Goal: Information Seeking & Learning: Find specific fact

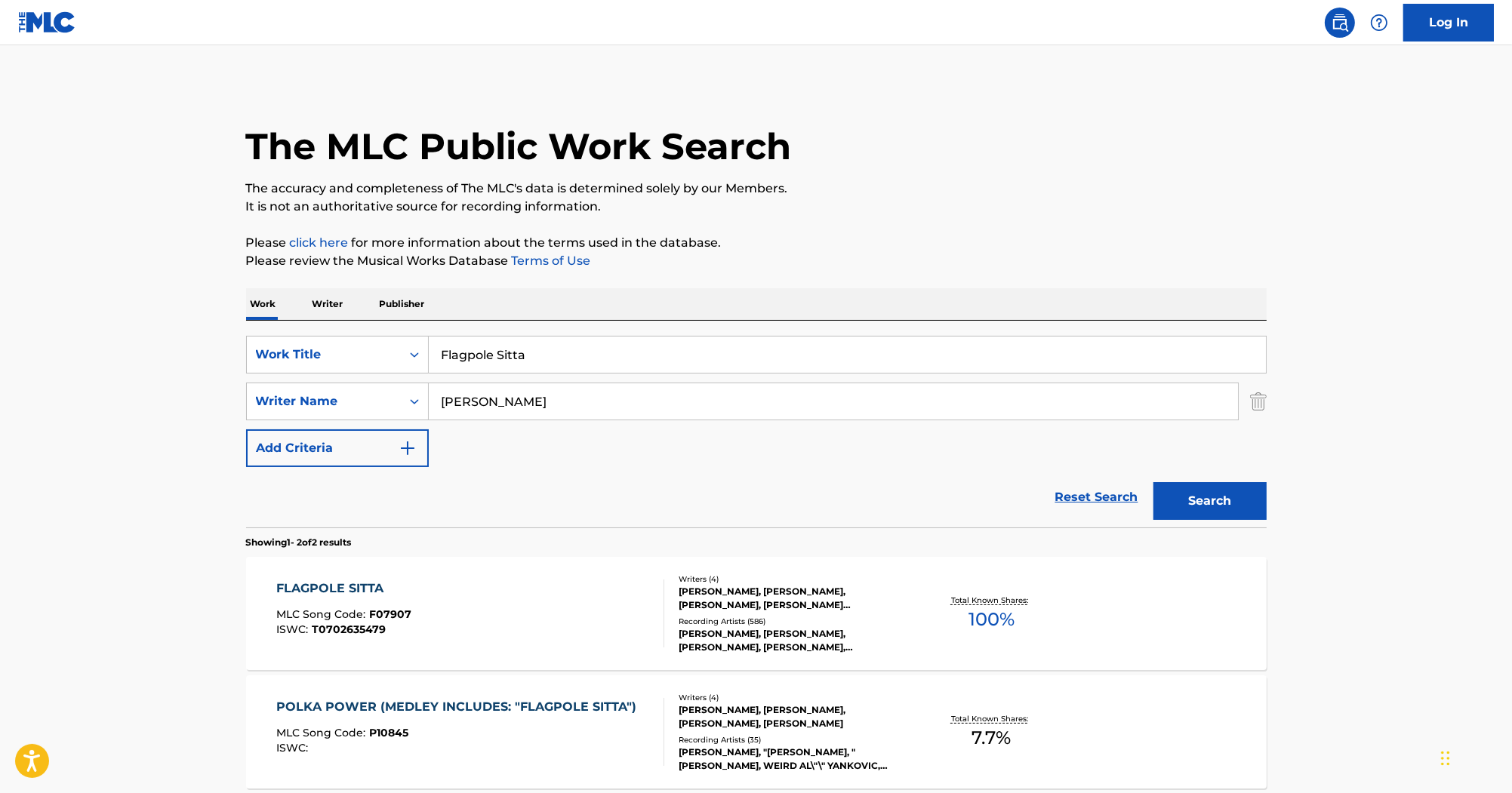
click at [335, 592] on div "FLAGPOLE SITTA" at bounding box center [344, 589] width 135 height 18
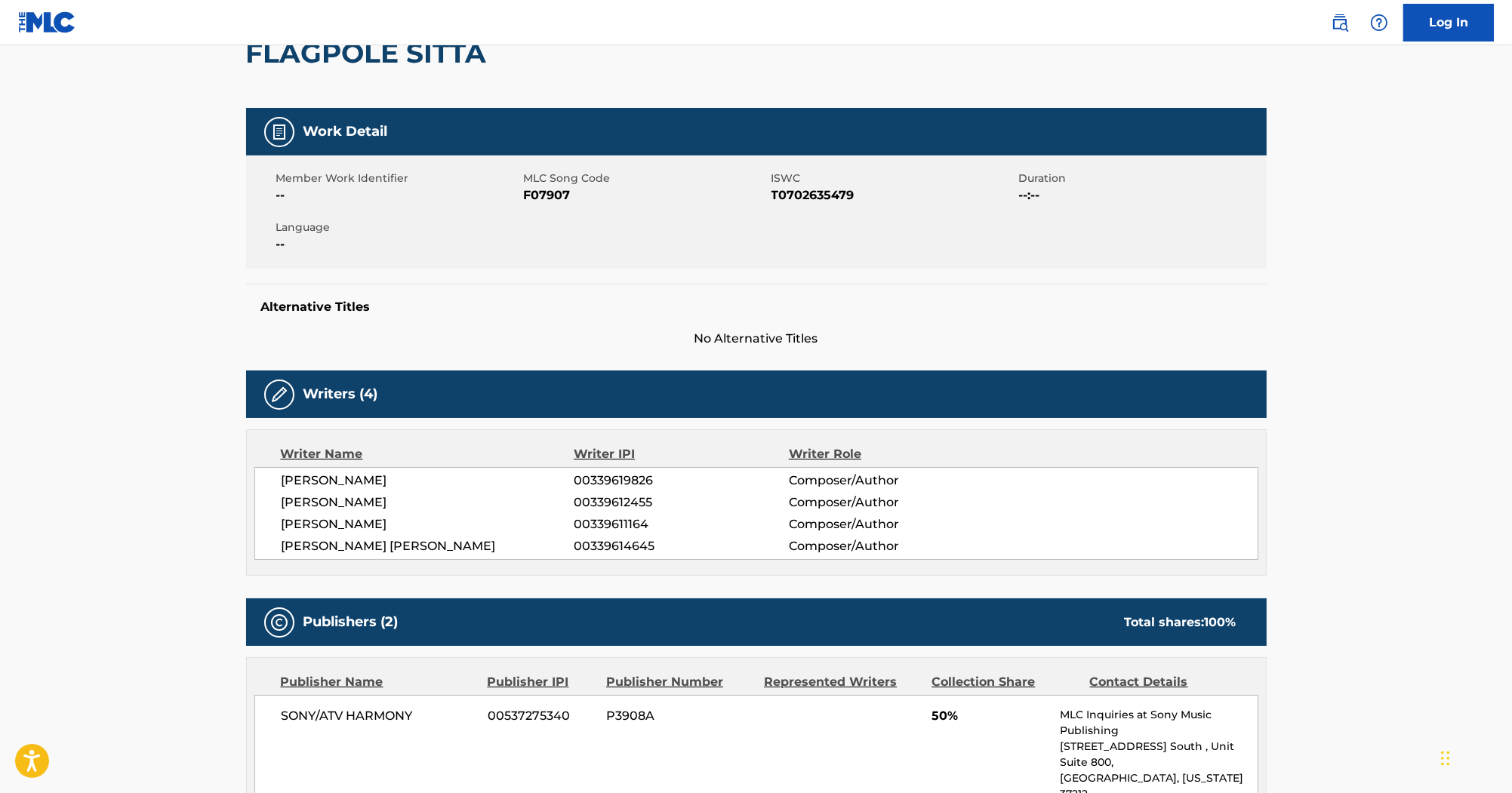
scroll to position [60, 0]
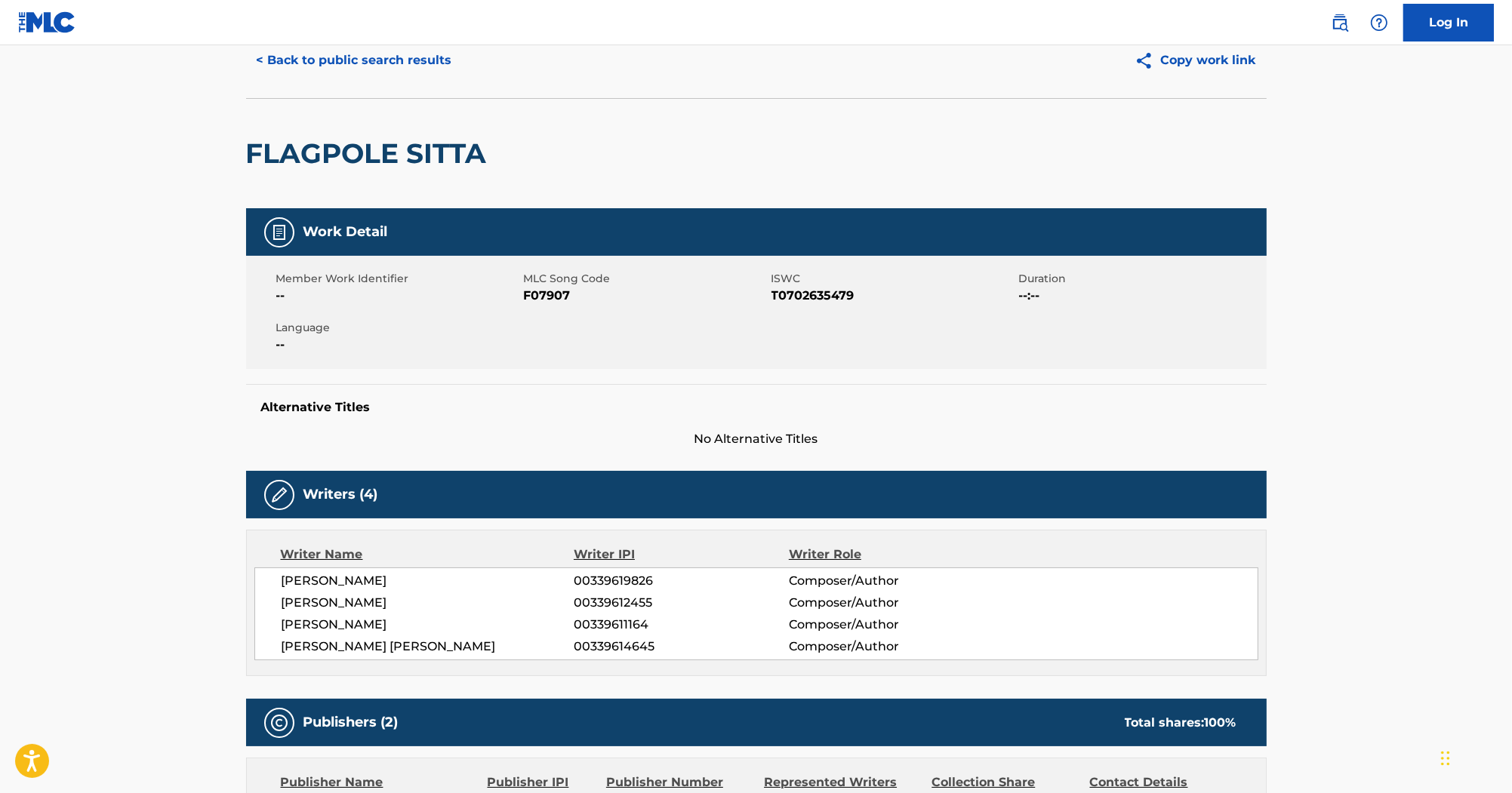
click at [541, 297] on span "F07907" at bounding box center [645, 295] width 244 height 18
copy span "F07907"
click at [806, 291] on span "T0702635479" at bounding box center [893, 295] width 244 height 18
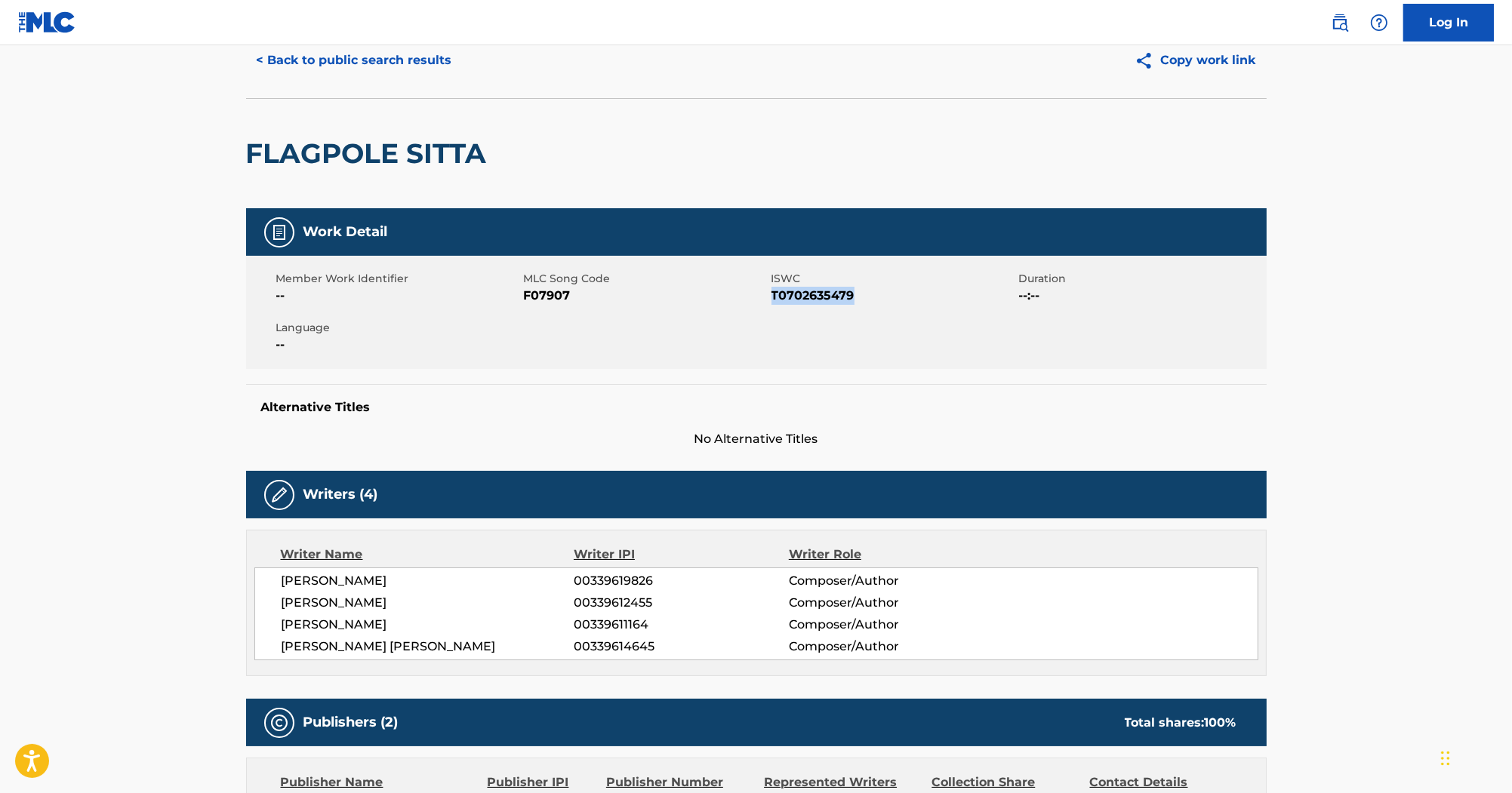
copy span "T0702635479"
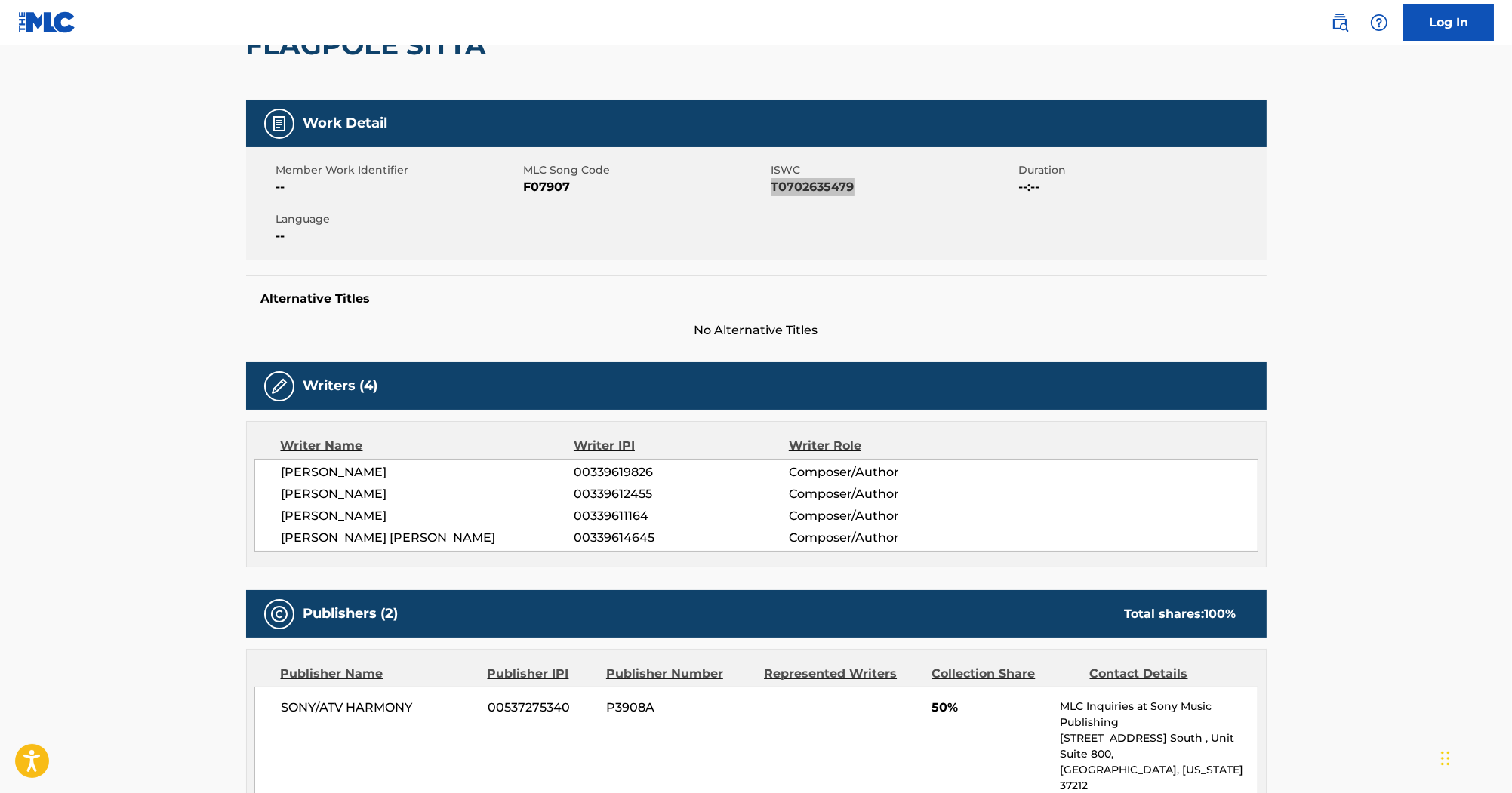
scroll to position [121, 0]
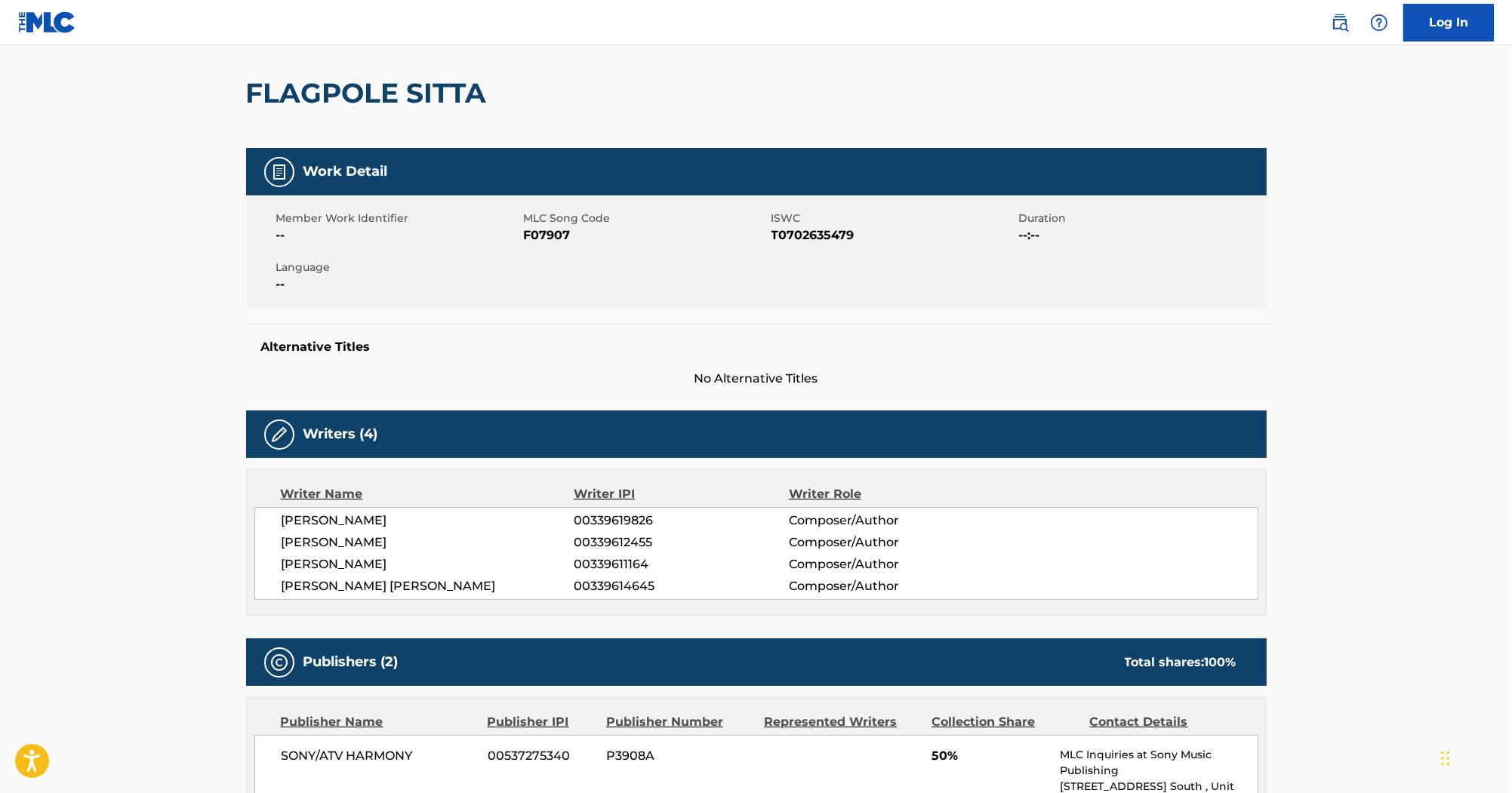
click at [538, 237] on span "F07907" at bounding box center [645, 235] width 244 height 18
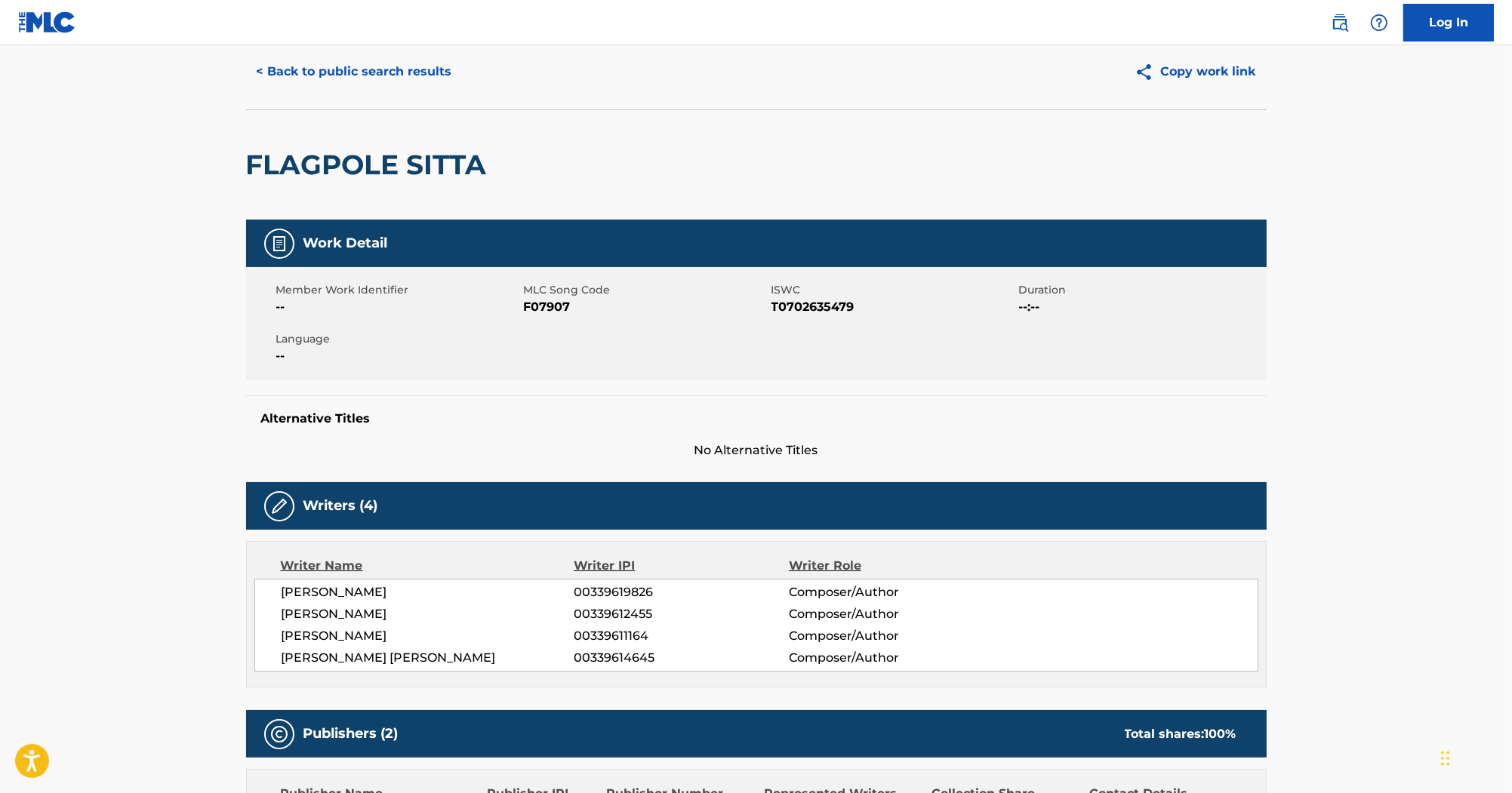
scroll to position [0, 0]
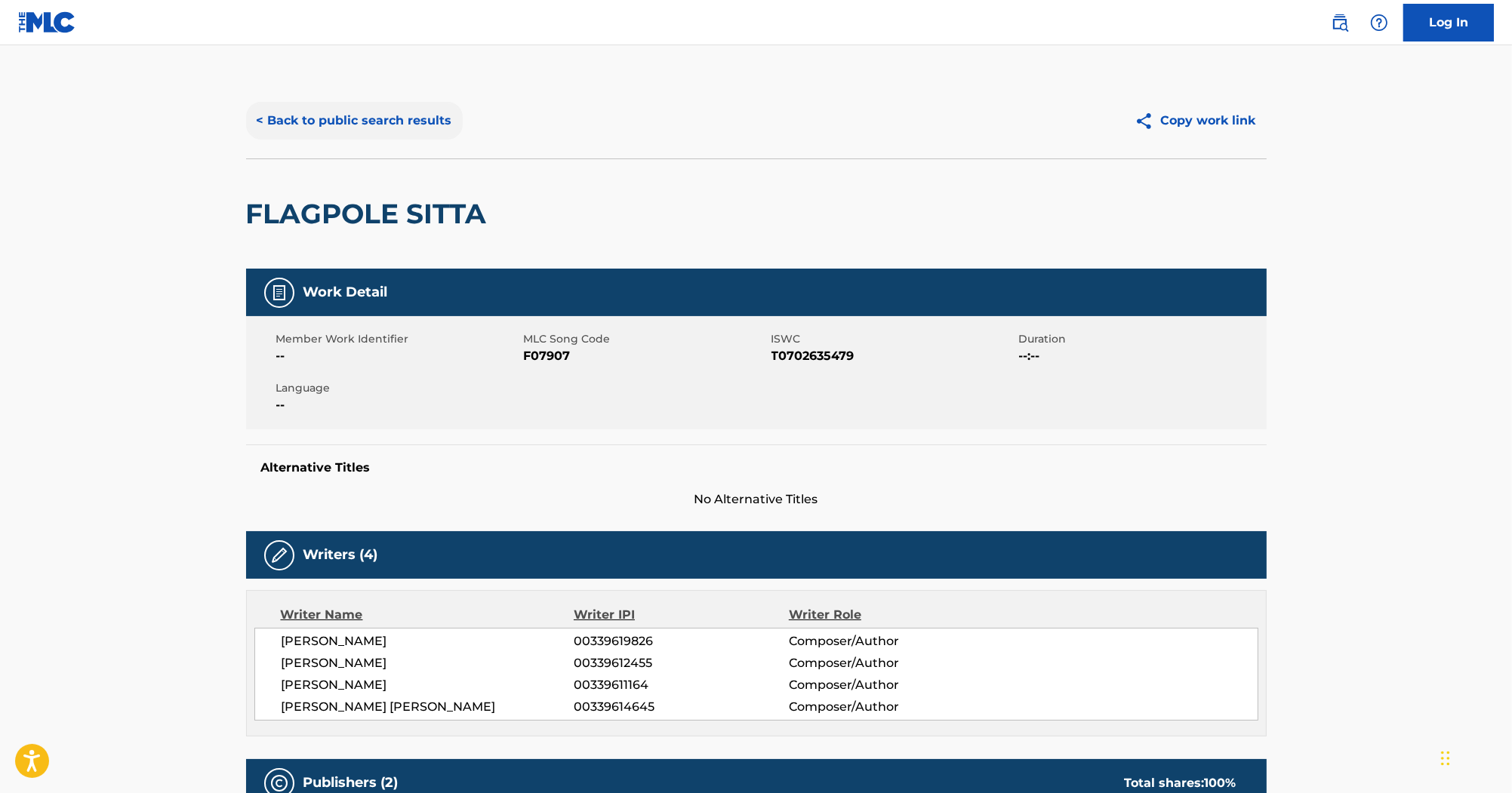
click at [401, 121] on button "< Back to public search results" at bounding box center [354, 120] width 217 height 38
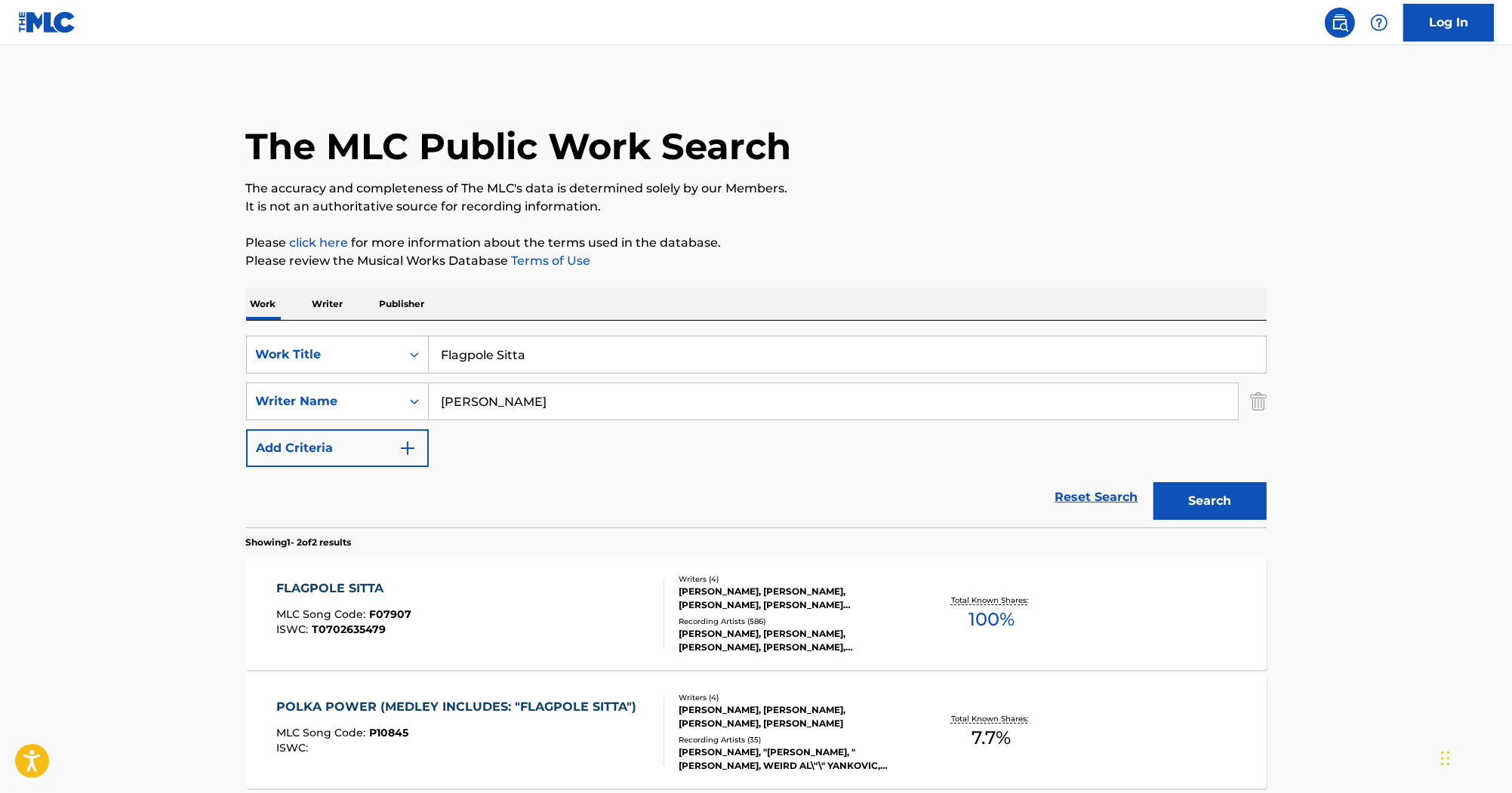
drag, startPoint x: 585, startPoint y: 350, endPoint x: 288, endPoint y: 326, distance: 298.0
click at [292, 327] on div "SearchWithCriteria9994b7ca-6396-405e-bb35-6663b49b633e Work Title Flagpole Sitt…" at bounding box center [756, 423] width 1021 height 207
paste input "Snow Don't Fall"
type input "Snow Don't Fall"
drag, startPoint x: 541, startPoint y: 384, endPoint x: 375, endPoint y: 359, distance: 167.9
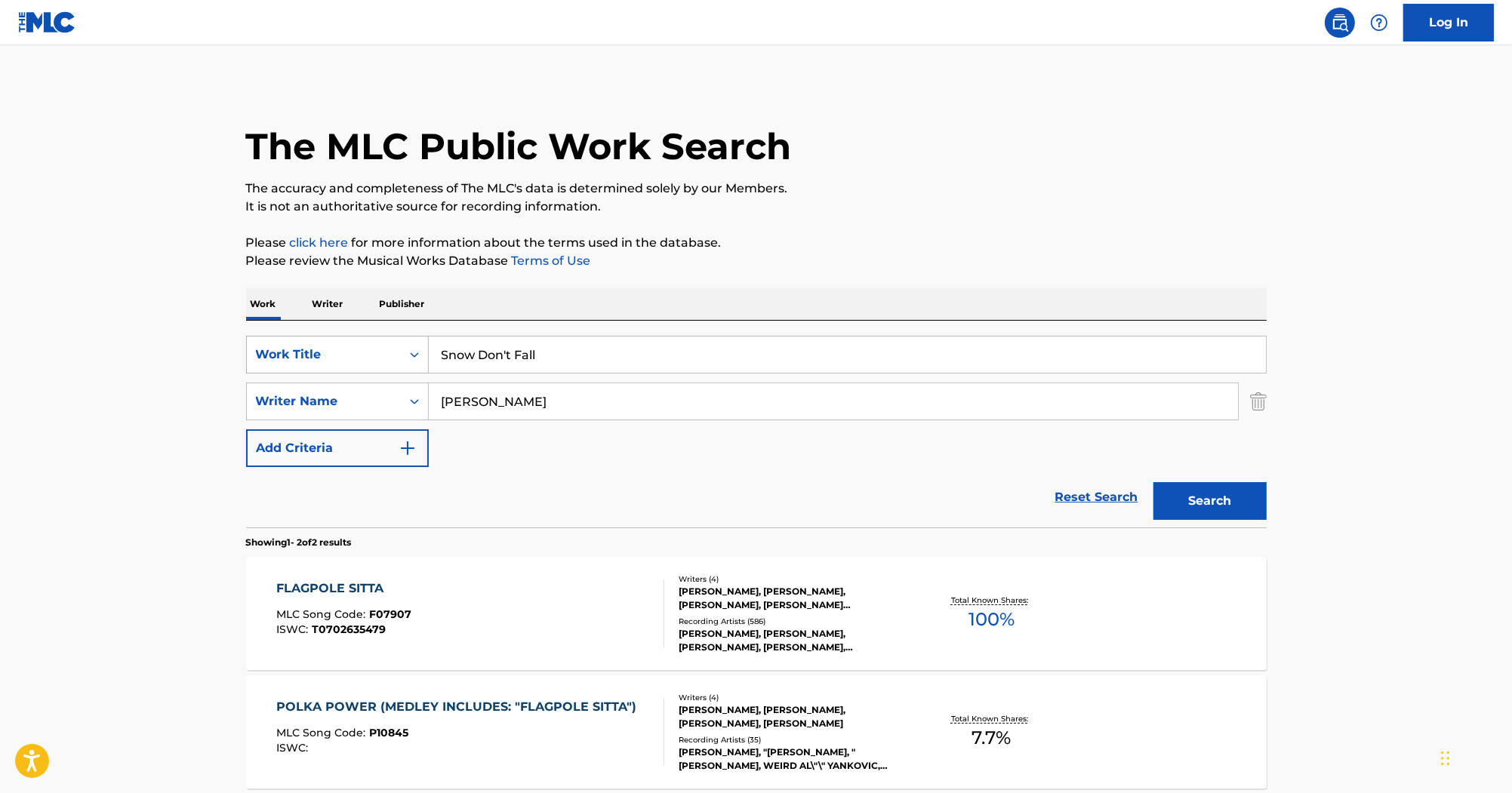
click at [376, 361] on div "SearchWithCriteria9994b7ca-6396-405e-bb35-6663b49b633e Work Title Snow Don't Fa…" at bounding box center [756, 401] width 1021 height 131
type input "Park"
click at [1154, 482] on button "Search" at bounding box center [1210, 501] width 114 height 38
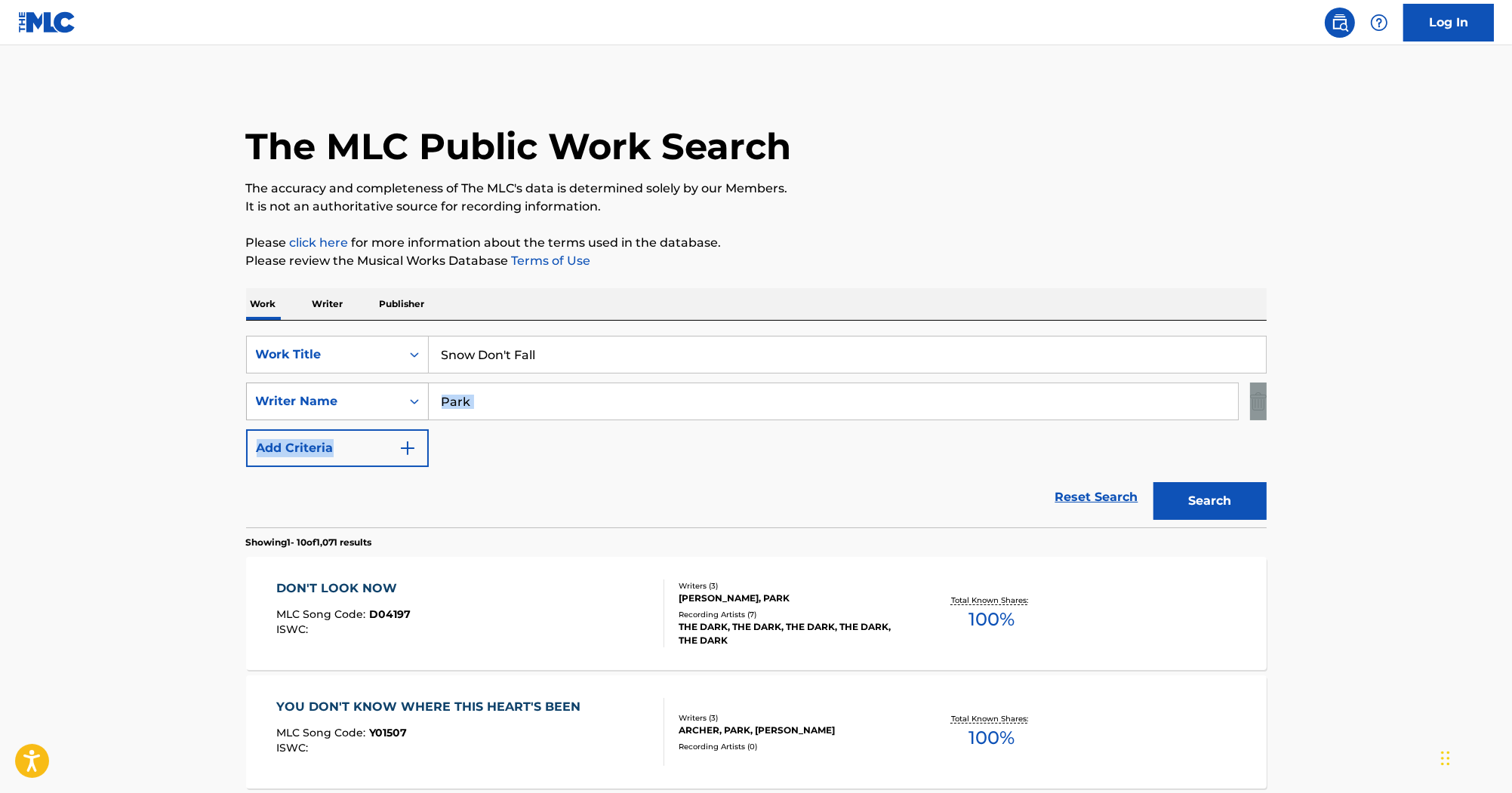
drag, startPoint x: 446, startPoint y: 405, endPoint x: 338, endPoint y: 398, distance: 108.2
click at [338, 398] on div "SearchWithCriteria9994b7ca-6396-405e-bb35-6663b49b633e Work Title Snow Don't Fa…" at bounding box center [756, 401] width 1021 height 131
drag, startPoint x: 338, startPoint y: 398, endPoint x: 499, endPoint y: 405, distance: 161.2
click at [499, 405] on input "Park" at bounding box center [833, 401] width 809 height 36
drag, startPoint x: 523, startPoint y: 407, endPoint x: 380, endPoint y: 391, distance: 143.9
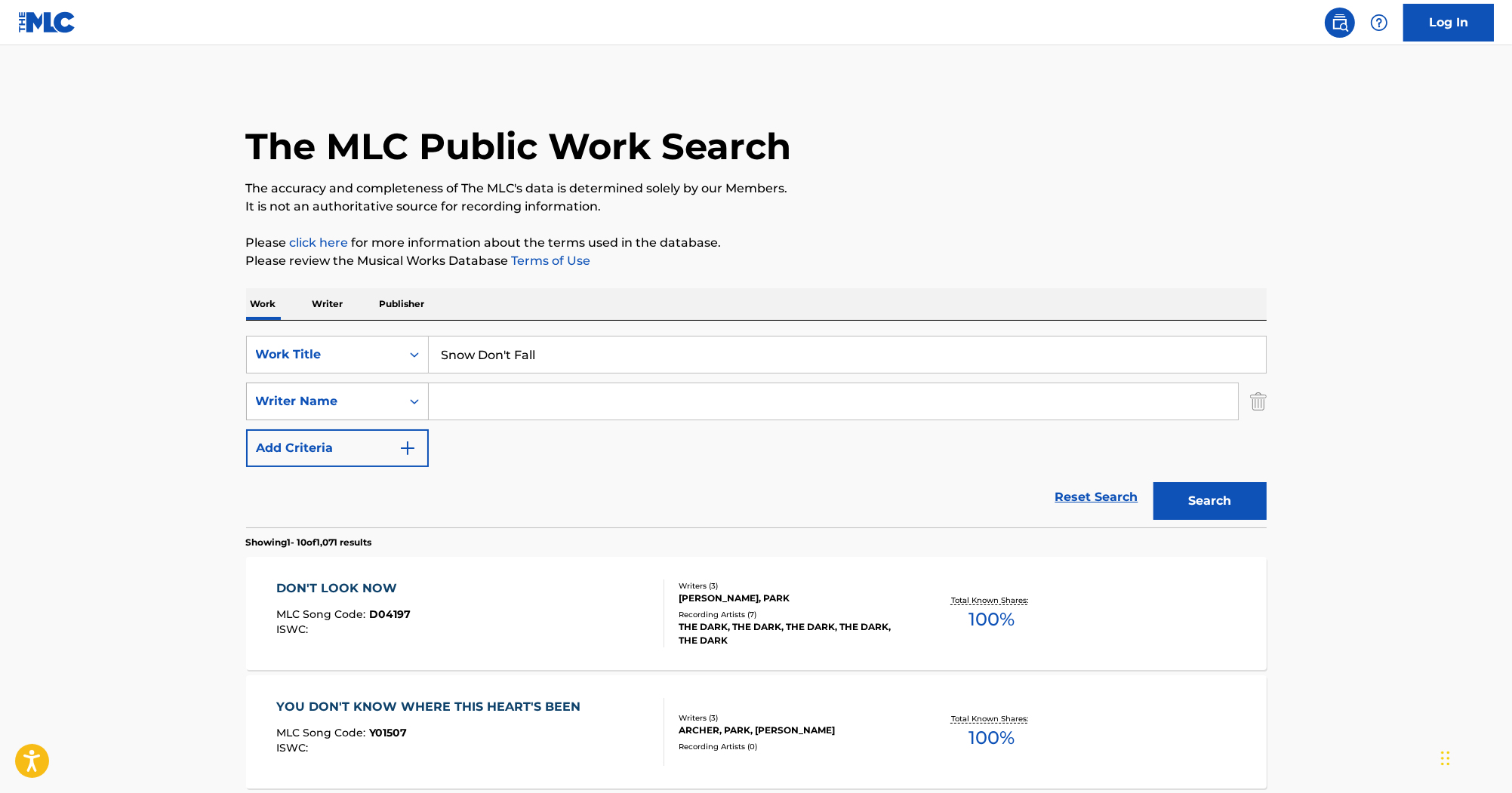
click at [380, 391] on div "SearchWithCriteriacc48fcec-de8f-4411-a623-ce58ce14b3e0 Writer Name" at bounding box center [756, 401] width 1021 height 38
click at [1154, 482] on button "Search" at bounding box center [1210, 501] width 114 height 38
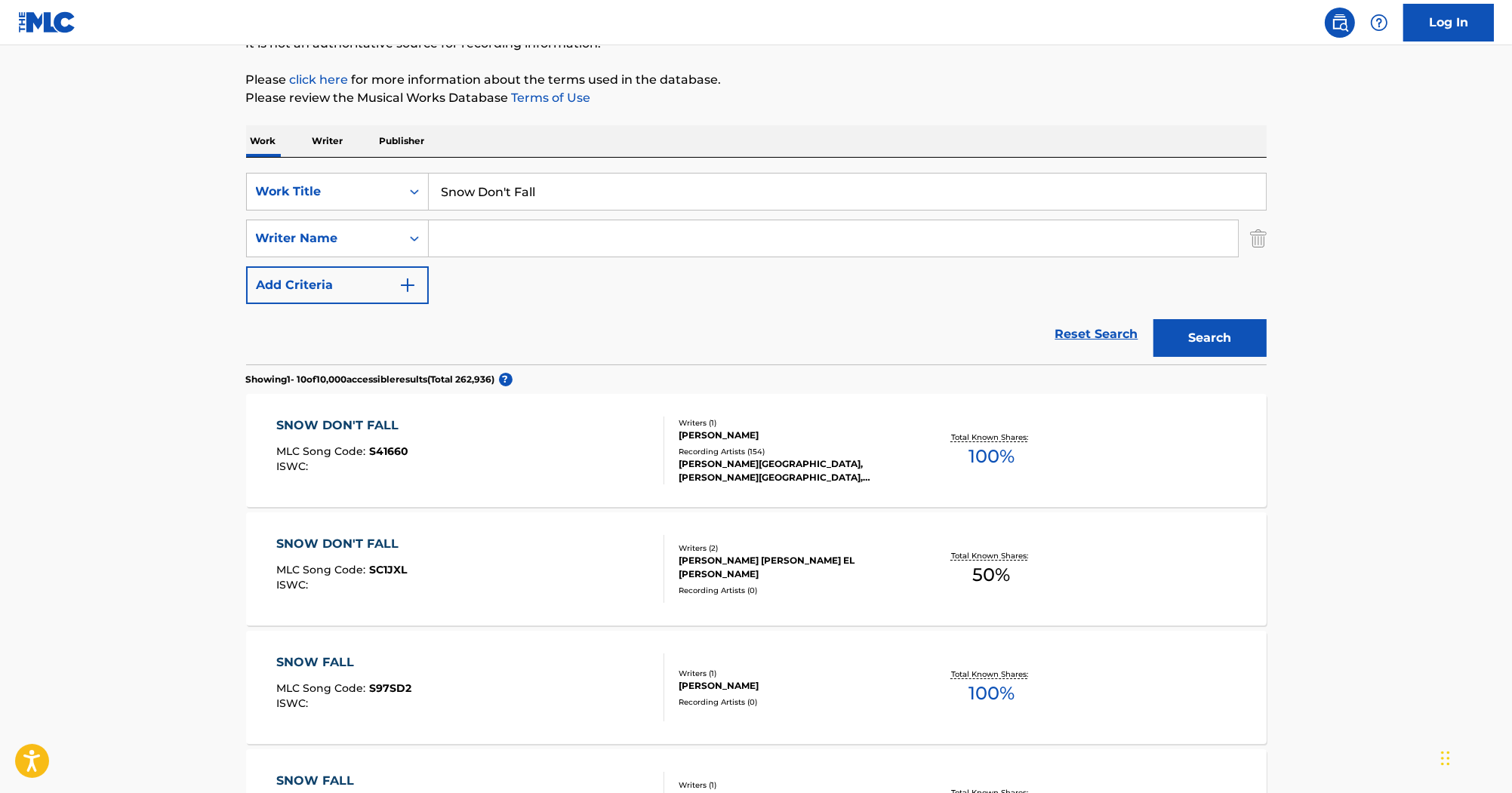
scroll to position [181, 0]
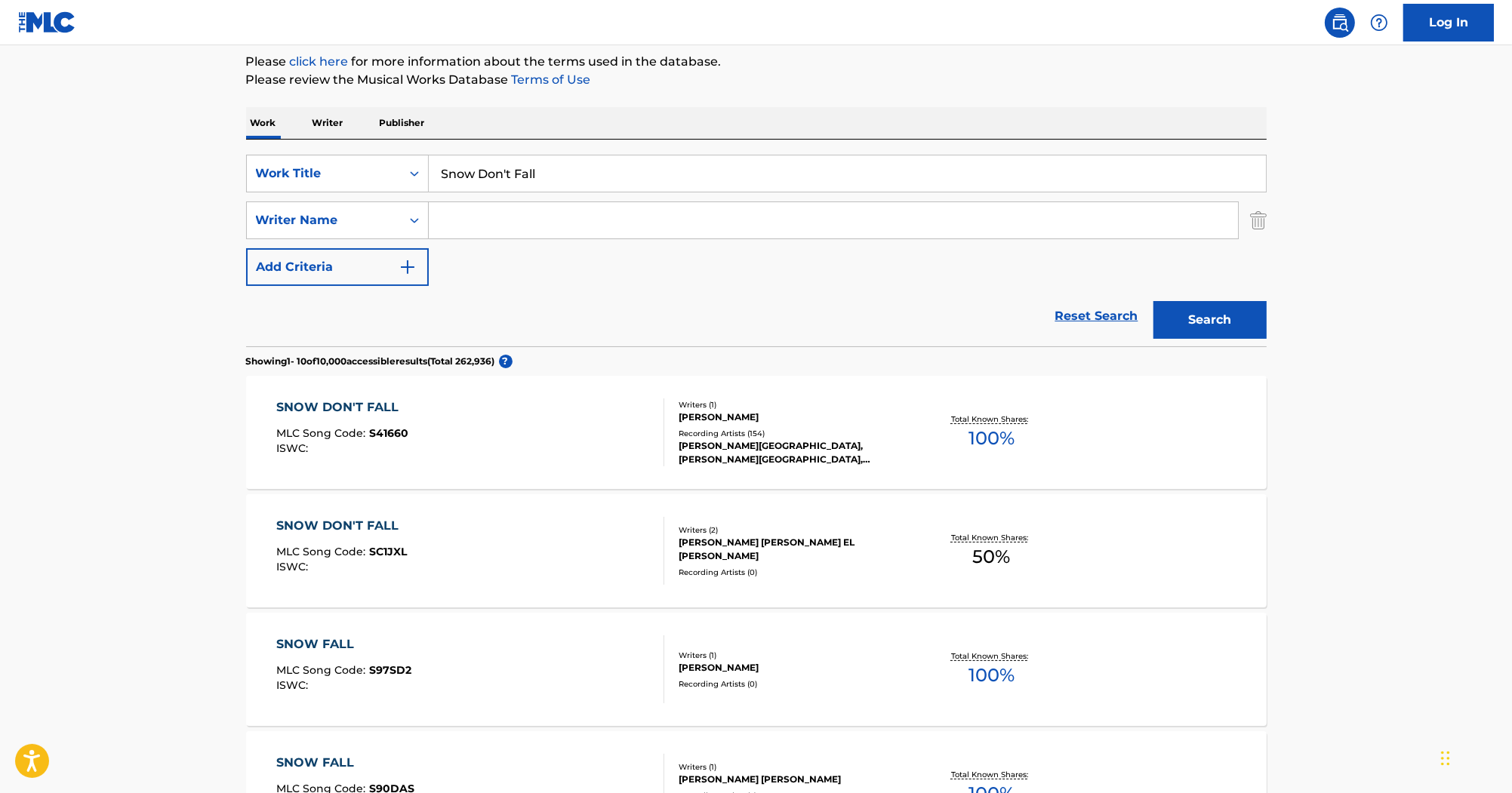
drag, startPoint x: 603, startPoint y: 173, endPoint x: 298, endPoint y: 118, distance: 309.9
click at [290, 140] on div "SearchWithCriteria9994b7ca-6396-405e-bb35-6663b49b633e Work Title Snow Don't Fa…" at bounding box center [756, 242] width 1021 height 207
paste input "Gone Fishin'"
type input "Gone Fishin'"
